Goal: Task Accomplishment & Management: Use online tool/utility

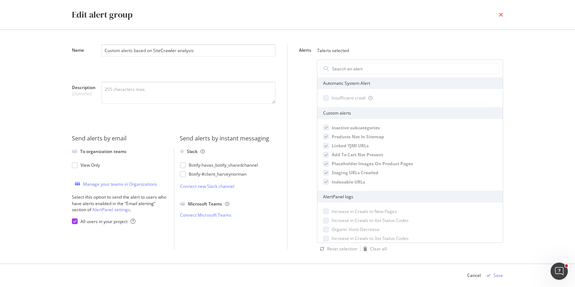
click at [501, 15] on icon "times" at bounding box center [501, 15] width 4 height 6
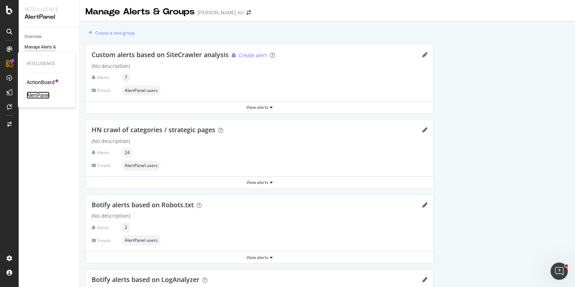
click at [42, 94] on div "AlertPanel" at bounding box center [38, 95] width 23 height 7
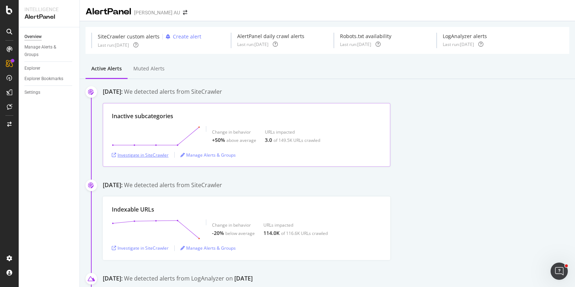
click at [152, 154] on div "Investigate in SiteCrawler" at bounding box center [140, 155] width 57 height 6
